Goal: Task Accomplishment & Management: Manage account settings

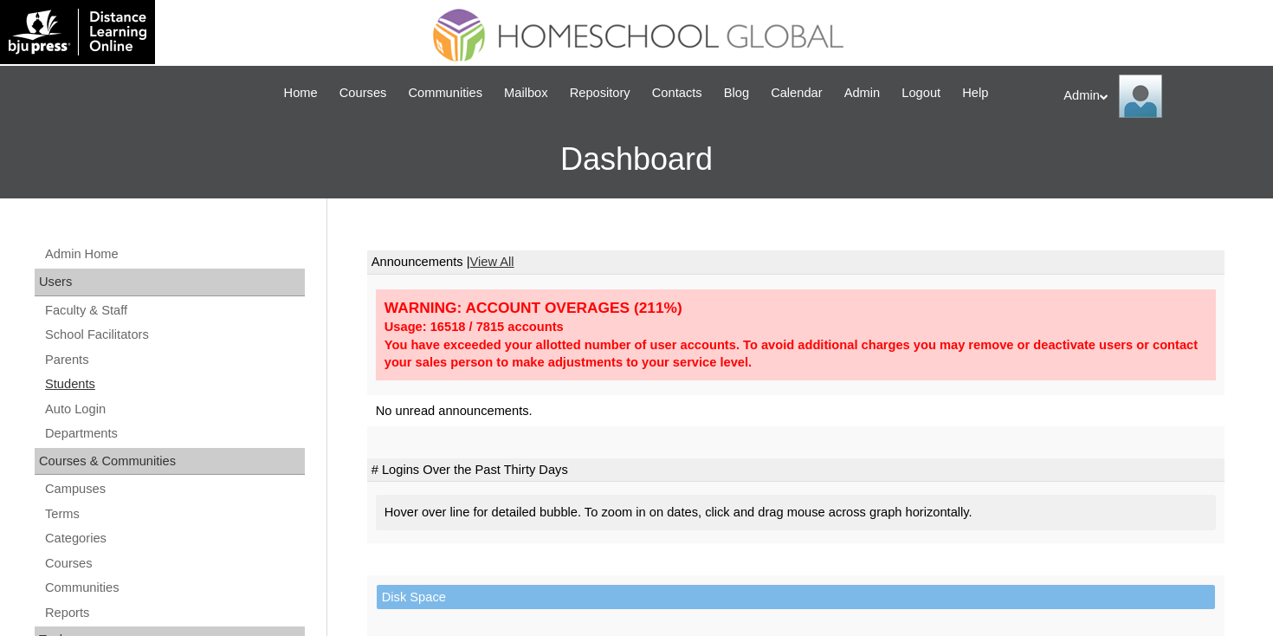
click at [87, 389] on link "Students" at bounding box center [174, 384] width 262 height 22
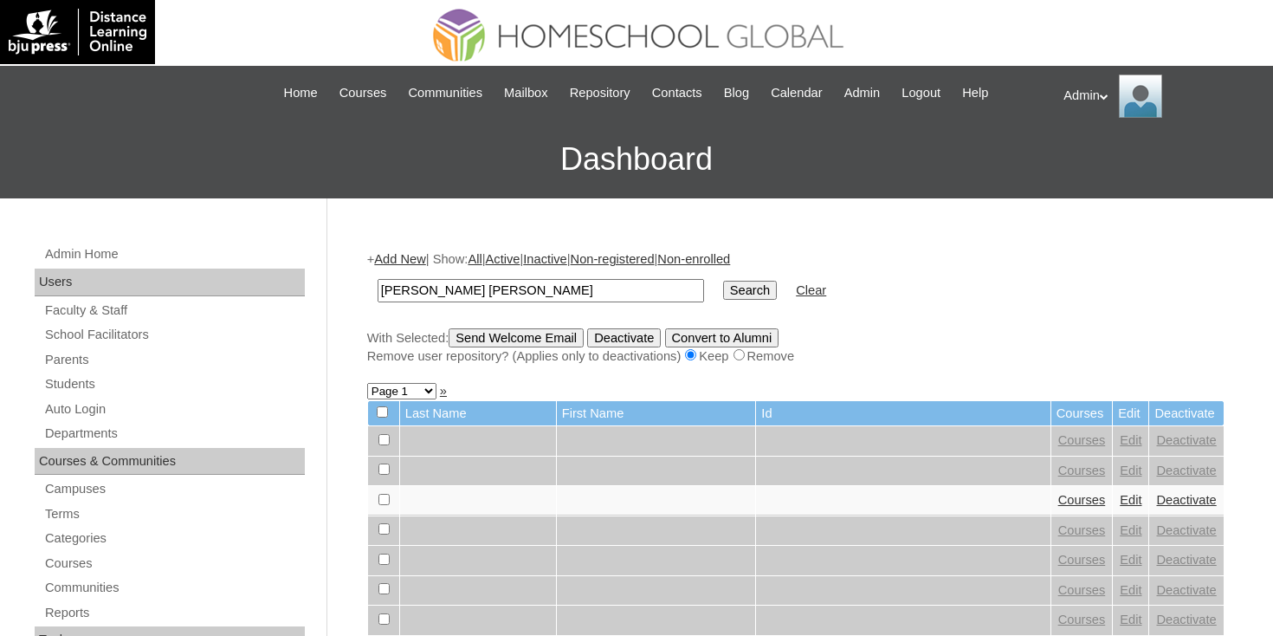
type input "[PERSON_NAME] [PERSON_NAME]"
click at [731, 302] on td "Search" at bounding box center [749, 290] width 71 height 41
click at [731, 295] on input "Search" at bounding box center [750, 290] width 54 height 19
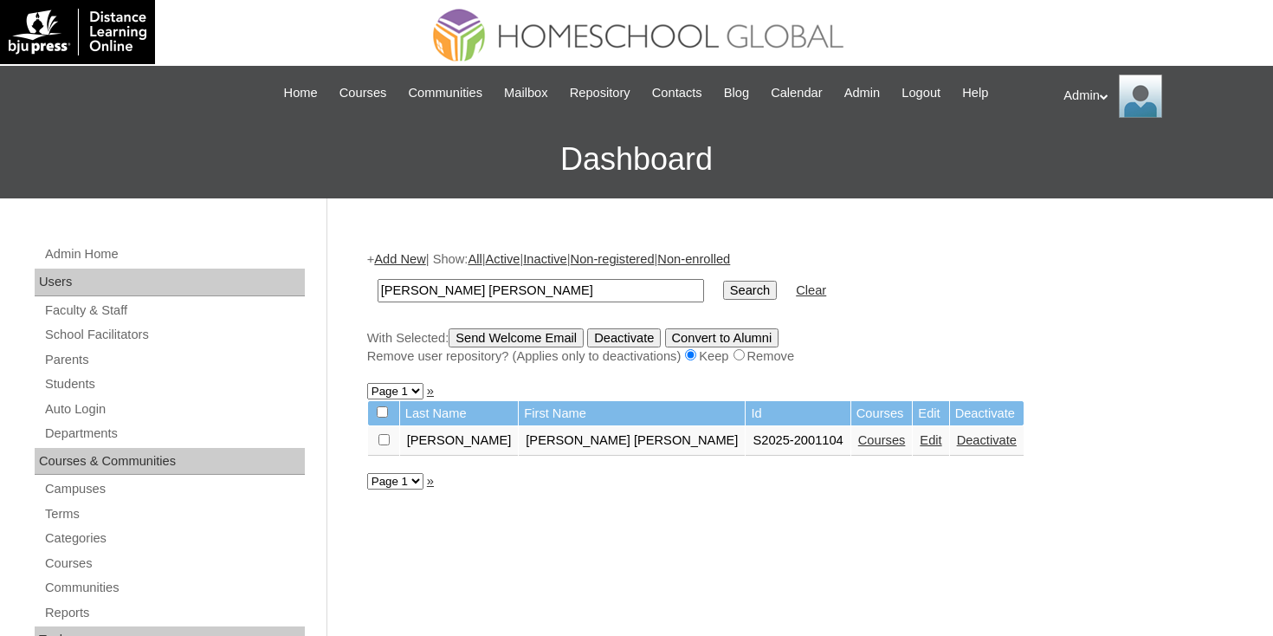
click at [858, 445] on link "Courses" at bounding box center [882, 440] width 48 height 14
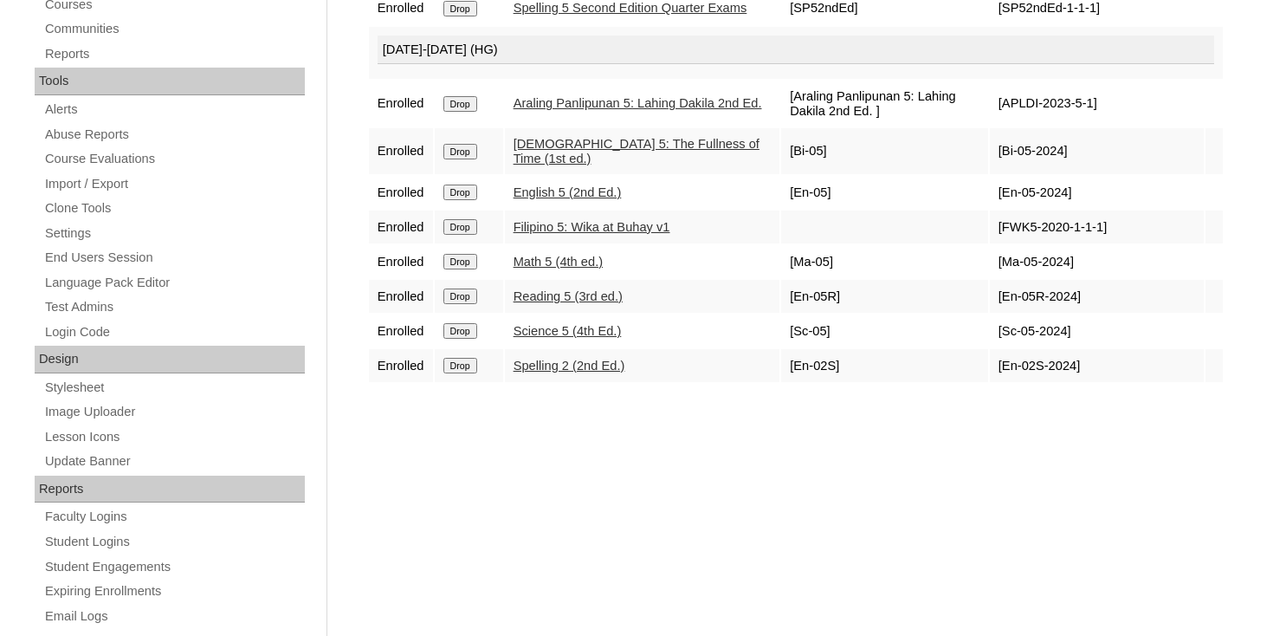
scroll to position [568, 0]
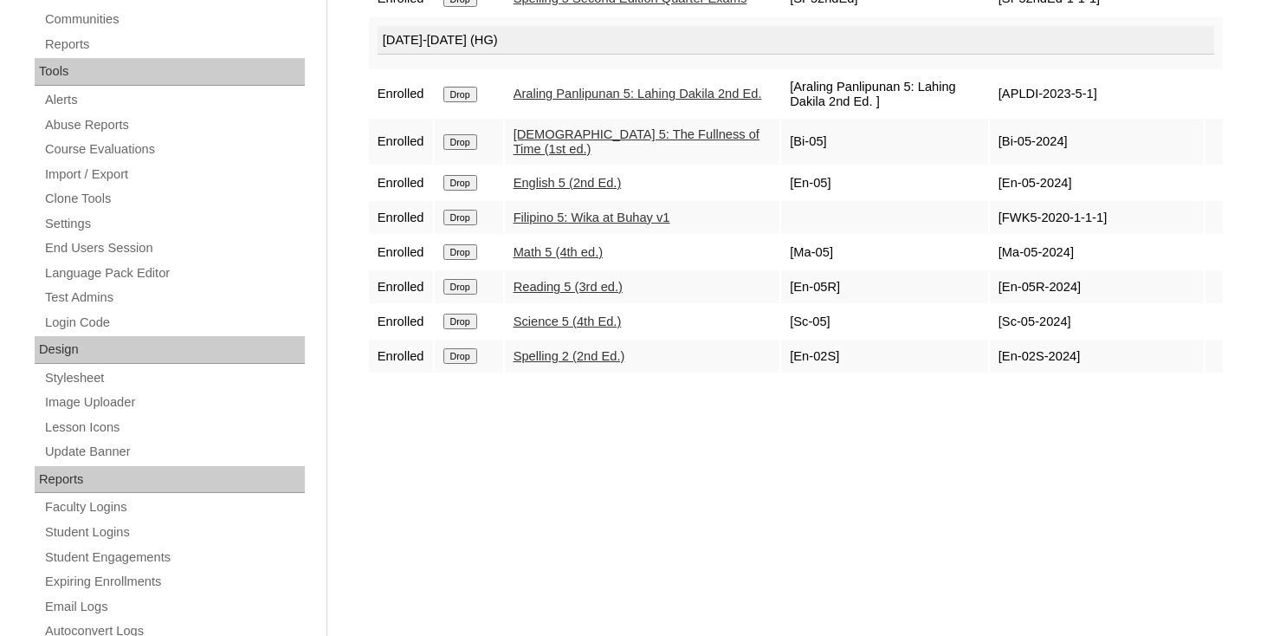
click at [468, 364] on input "Drop" at bounding box center [460, 356] width 34 height 16
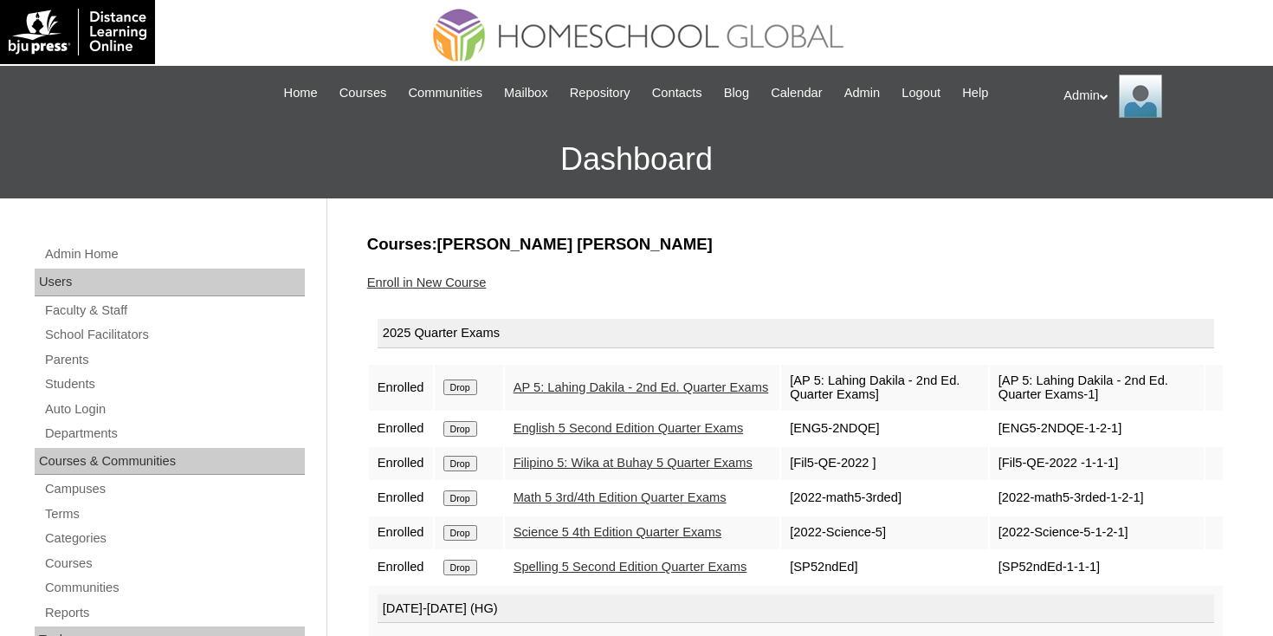
click at [440, 283] on link "Enroll in New Course" at bounding box center [427, 282] width 120 height 14
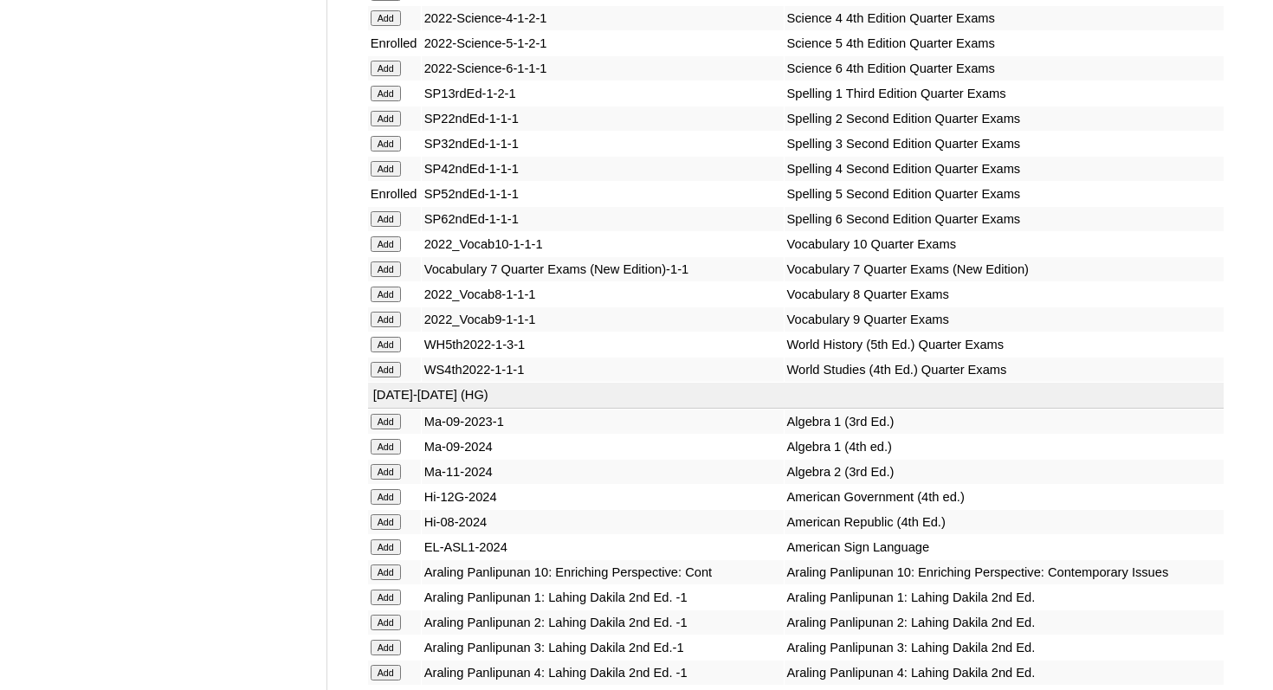
scroll to position [7274, 0]
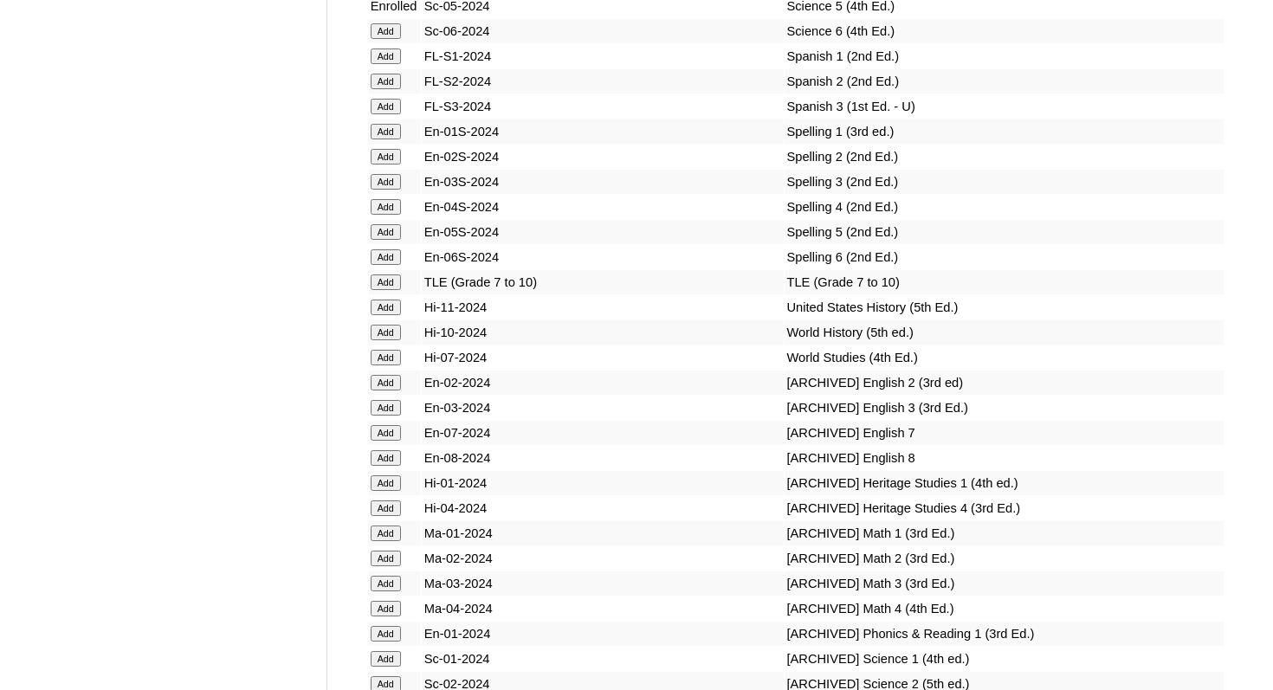
click at [393, 240] on input "Add" at bounding box center [386, 232] width 30 height 16
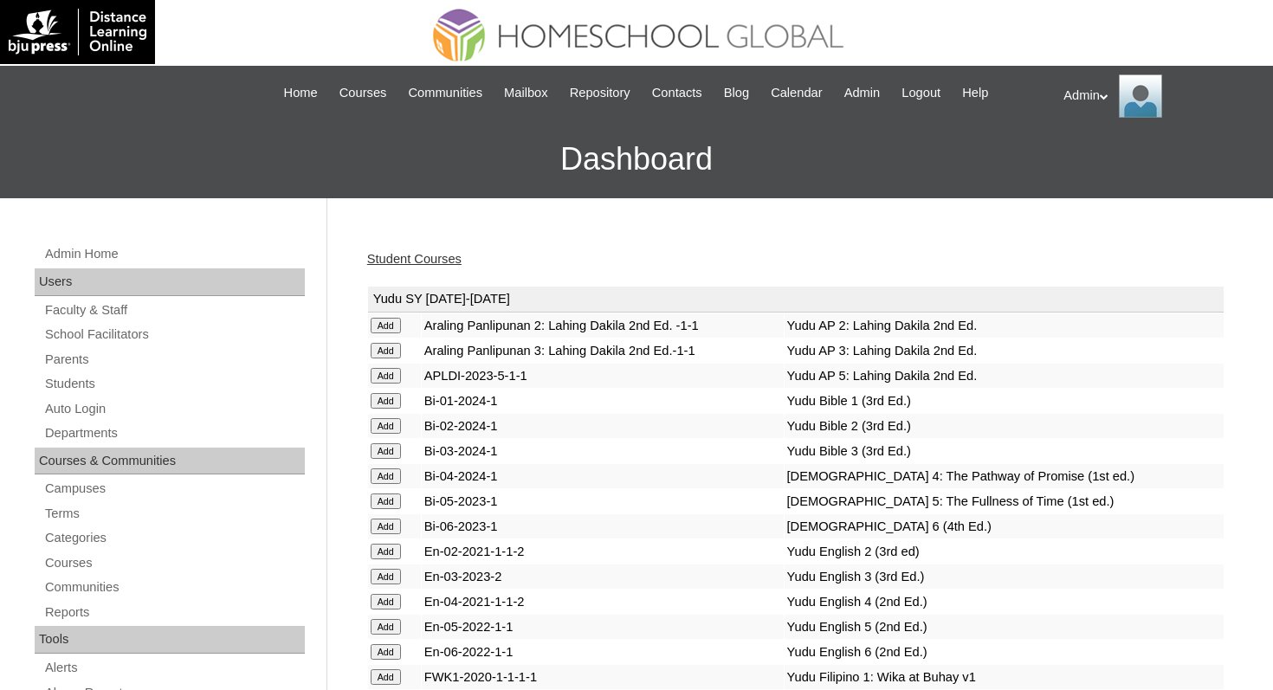
click at [442, 256] on link "Student Courses" at bounding box center [414, 259] width 94 height 14
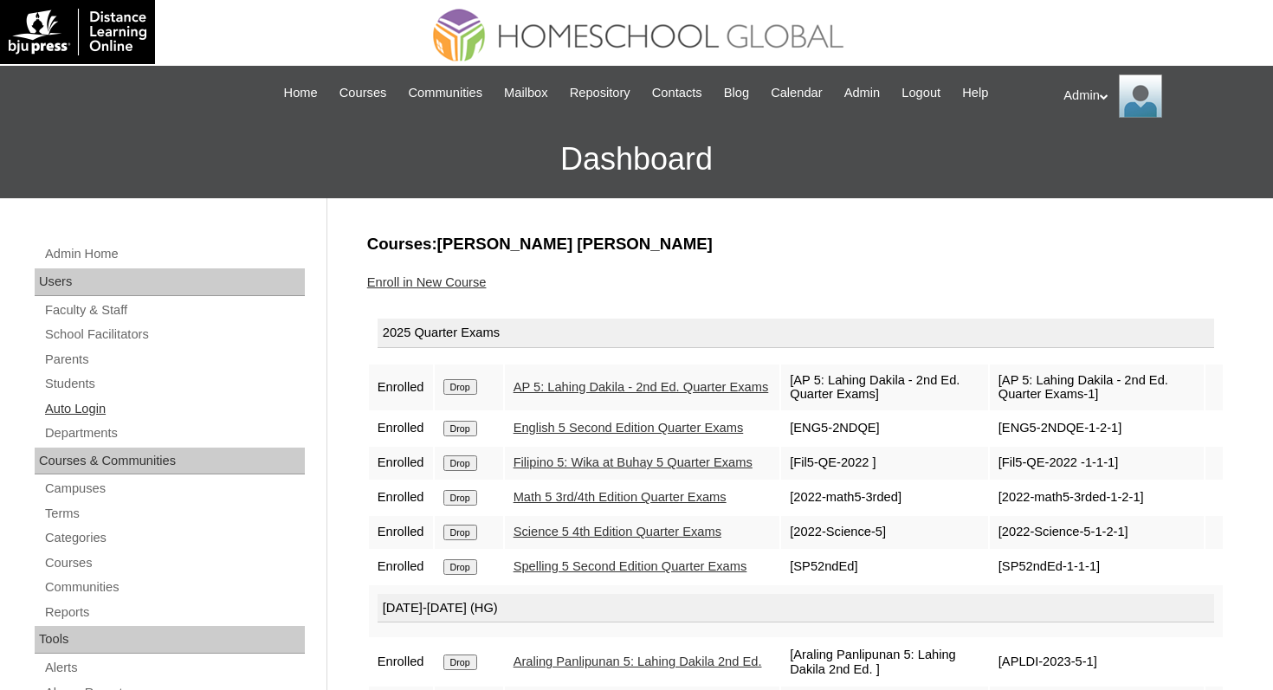
click at [96, 410] on link "Auto Login" at bounding box center [174, 409] width 262 height 22
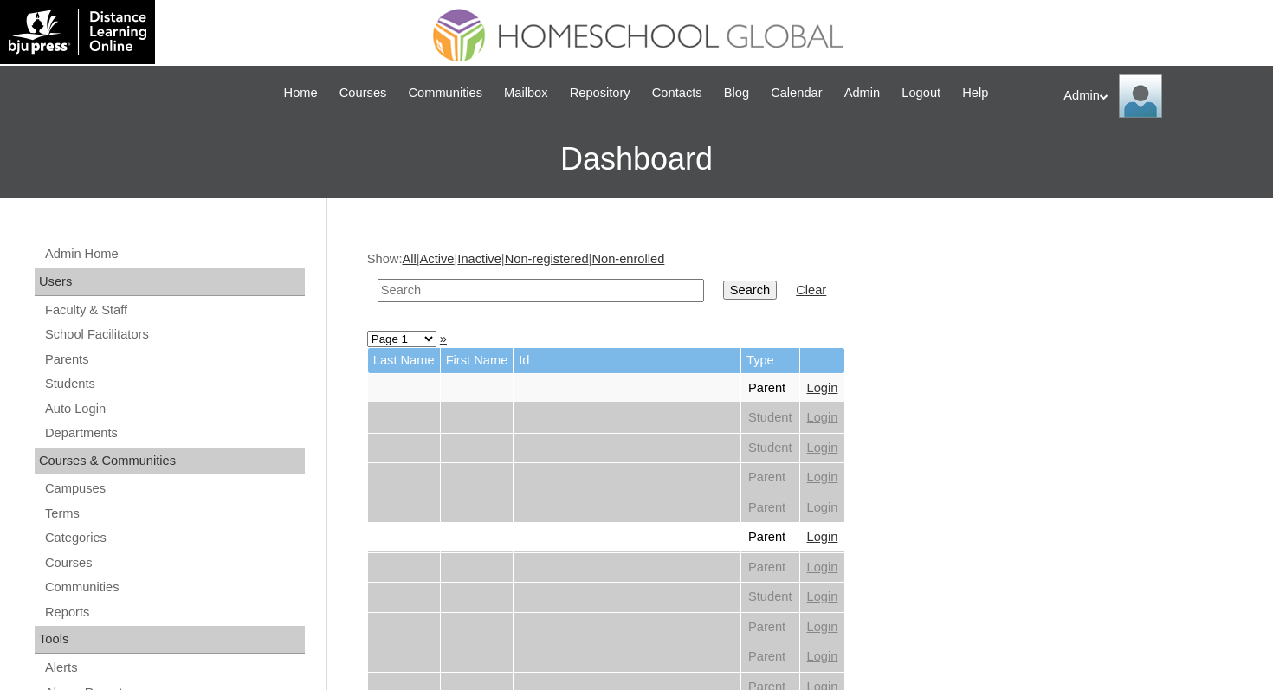
click at [463, 288] on input "text" at bounding box center [541, 290] width 326 height 23
type input "[PERSON_NAME]"
click at [734, 285] on input "Search" at bounding box center [750, 290] width 54 height 19
